Goal: Use online tool/utility: Utilize a website feature to perform a specific function

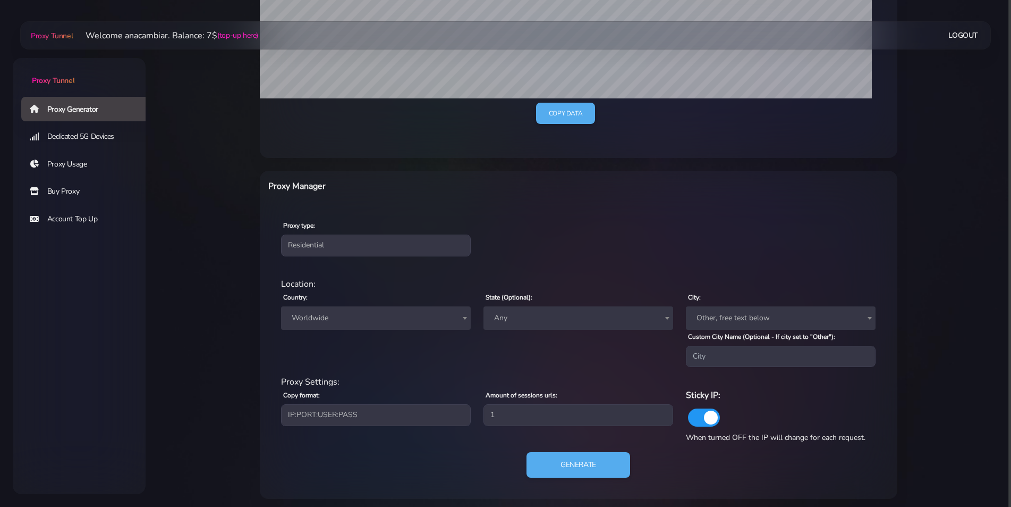
scroll to position [286, 0]
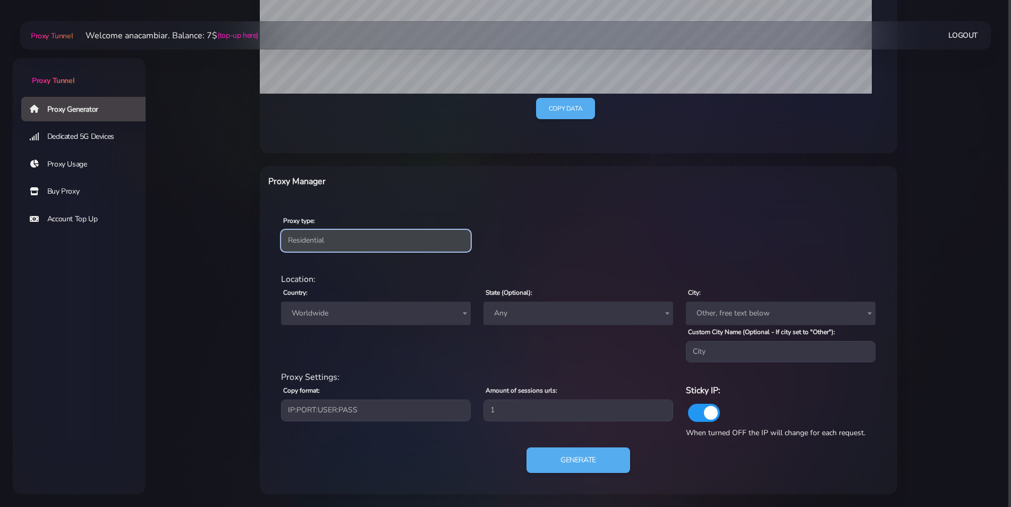
click at [301, 235] on select "Residential Static Mobile" at bounding box center [376, 240] width 190 height 21
drag, startPoint x: 315, startPoint y: 204, endPoint x: 313, endPoint y: 222, distance: 18.2
click at [315, 204] on div "Proxy type: Residential Static Mobile" at bounding box center [579, 232] width 634 height 63
click at [309, 305] on span "Worldwide" at bounding box center [376, 312] width 190 height 23
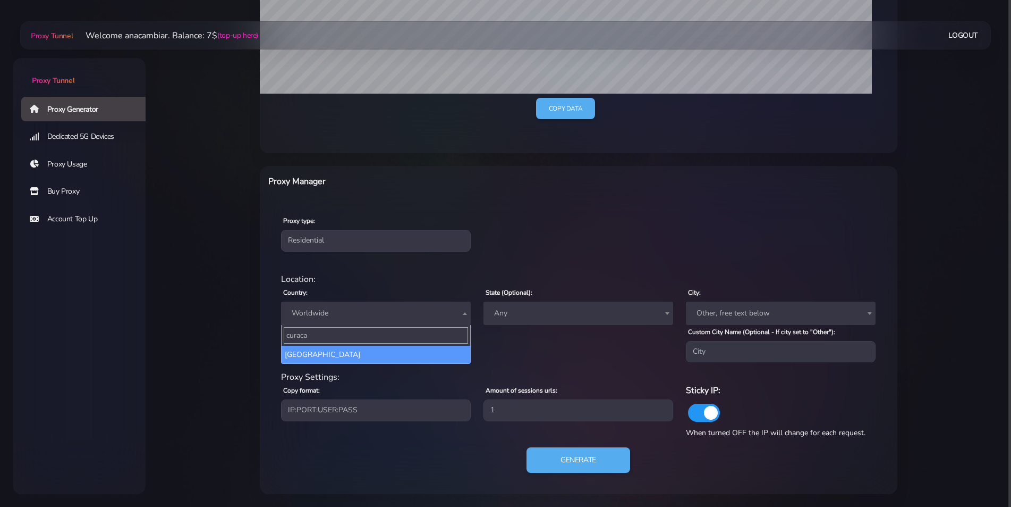
type input "curaca"
select select "CW"
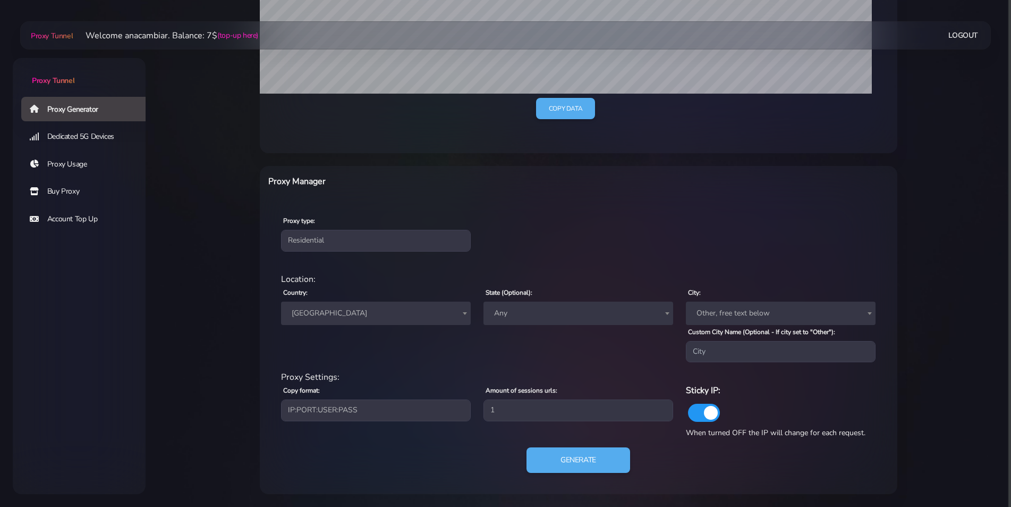
click at [712, 310] on span "Other, free text below" at bounding box center [781, 313] width 177 height 15
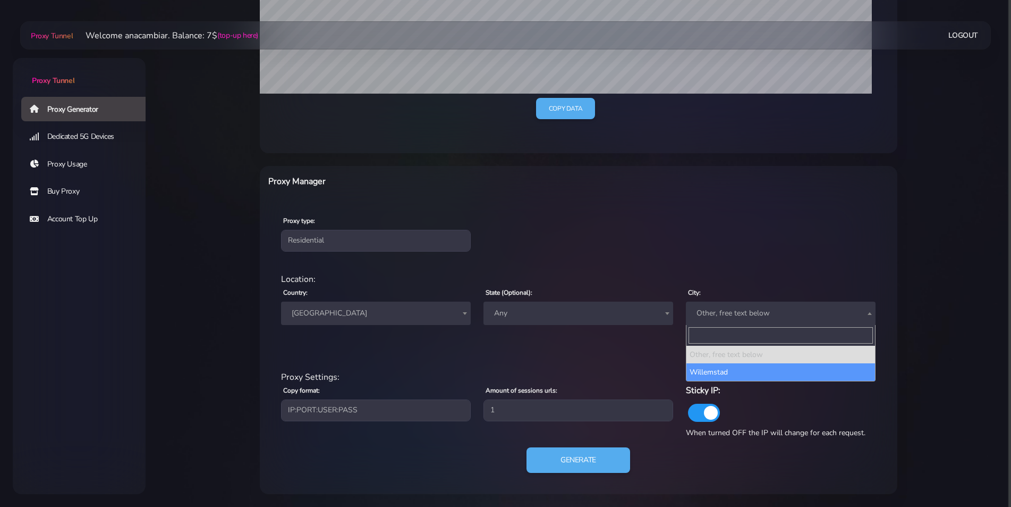
select select "Willemstad"
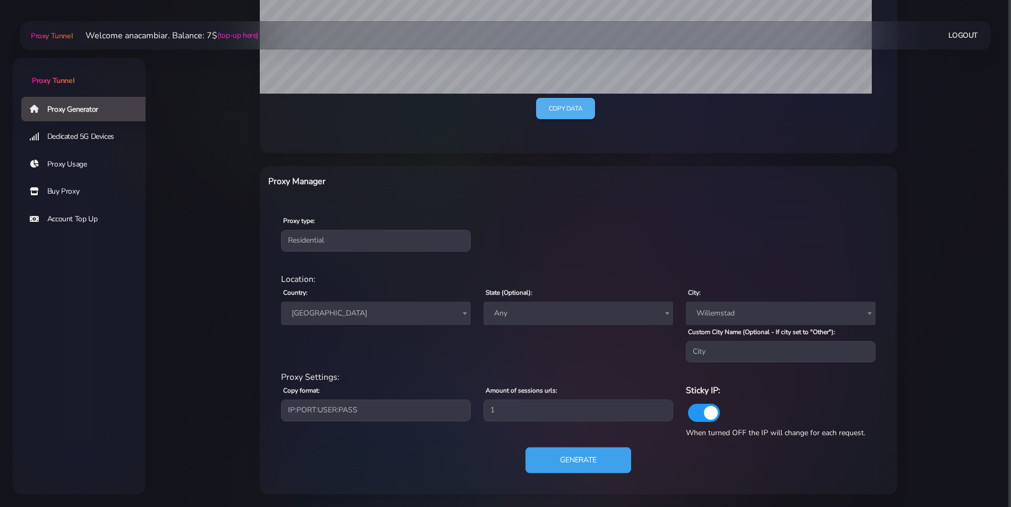
click at [578, 457] on button "Generate" at bounding box center [579, 460] width 106 height 26
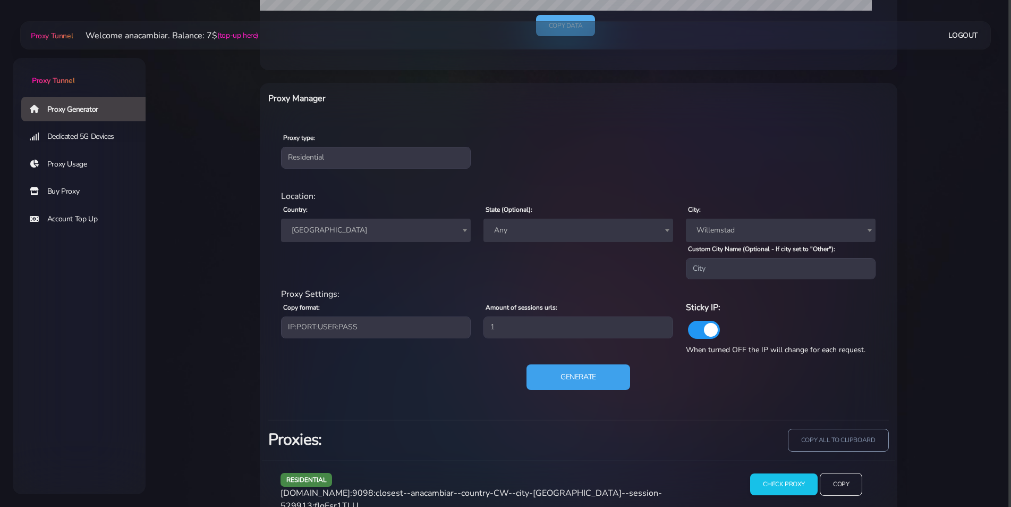
scroll to position [391, 0]
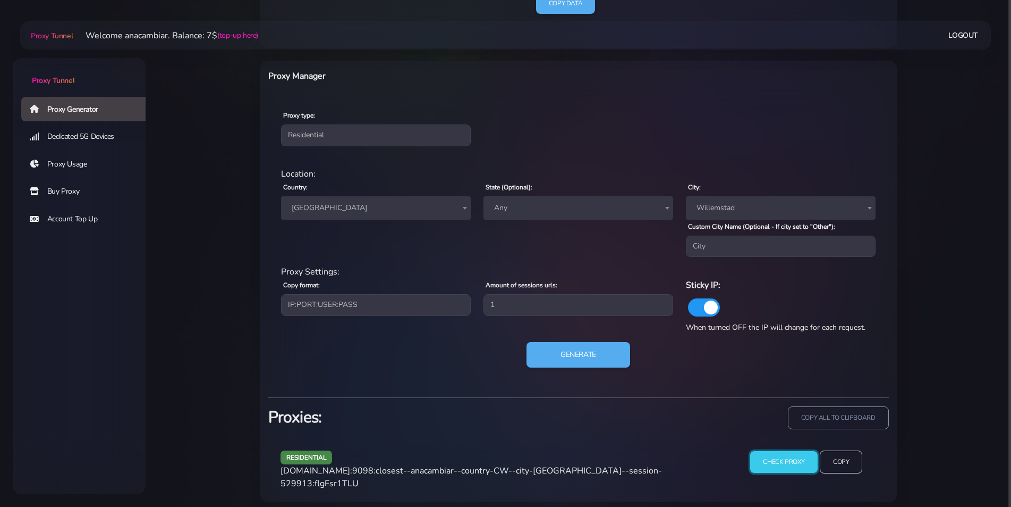
drag, startPoint x: 780, startPoint y: 466, endPoint x: 726, endPoint y: 441, distance: 59.9
click at [780, 466] on input "Check Proxy" at bounding box center [784, 462] width 68 height 22
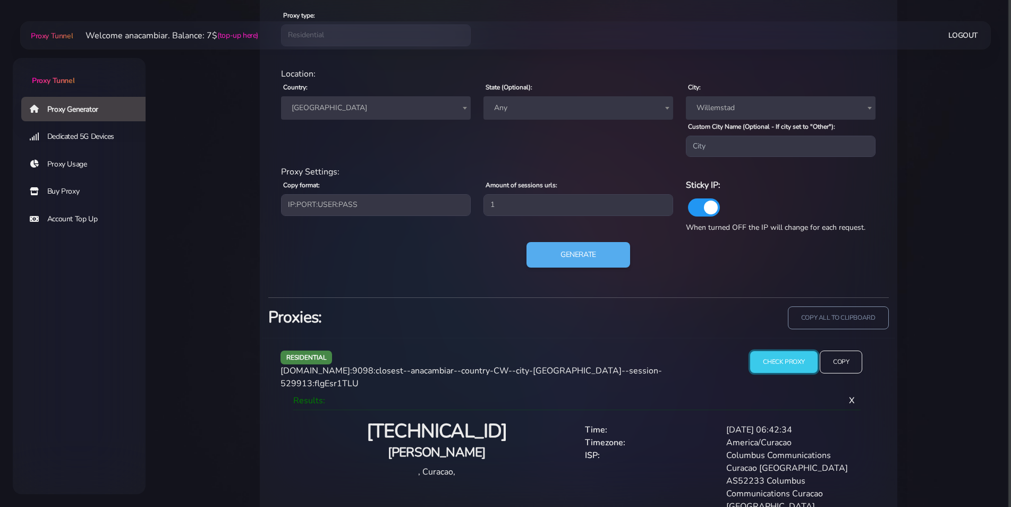
scroll to position [501, 0]
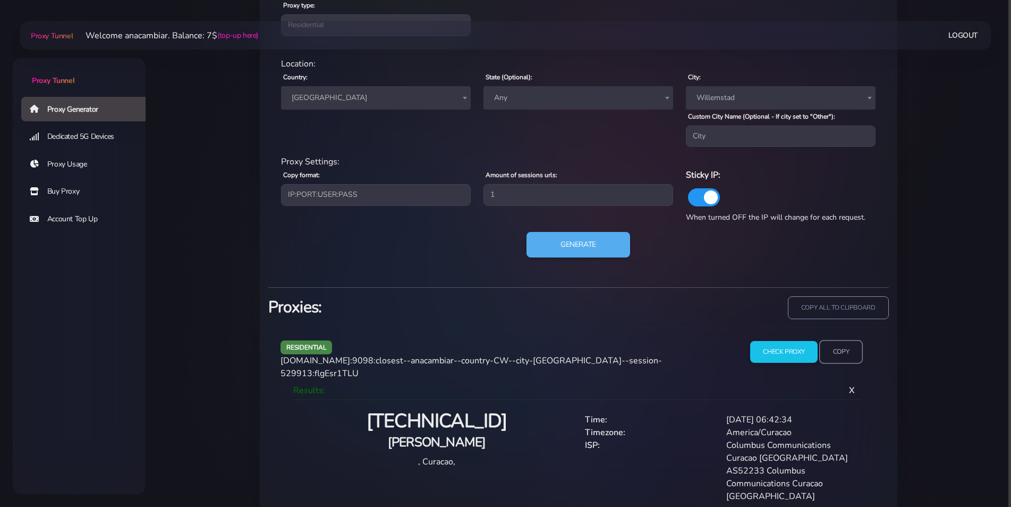
click at [847, 349] on input "Copy" at bounding box center [842, 351] width 44 height 23
click at [843, 352] on input "Copy" at bounding box center [842, 351] width 44 height 23
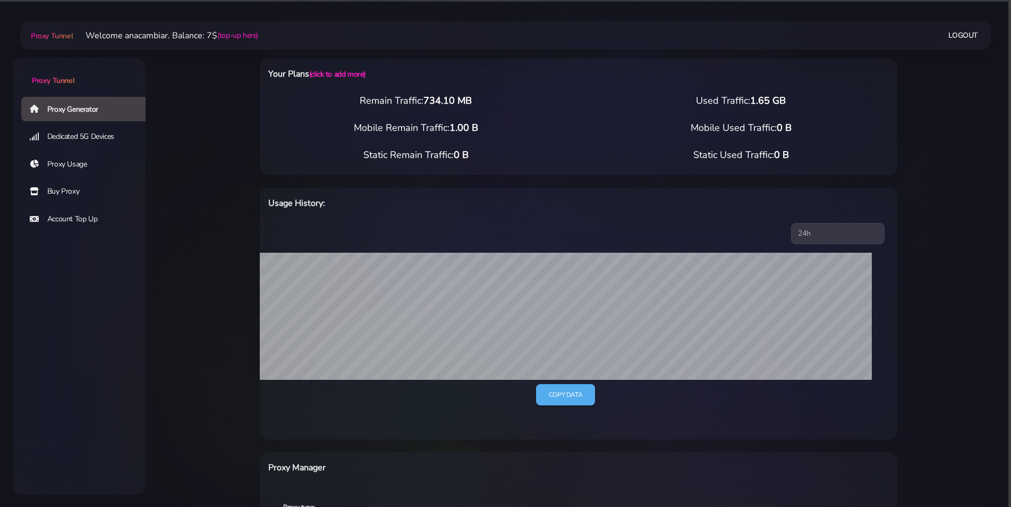
scroll to position [286, 0]
